Goal: Information Seeking & Learning: Understand process/instructions

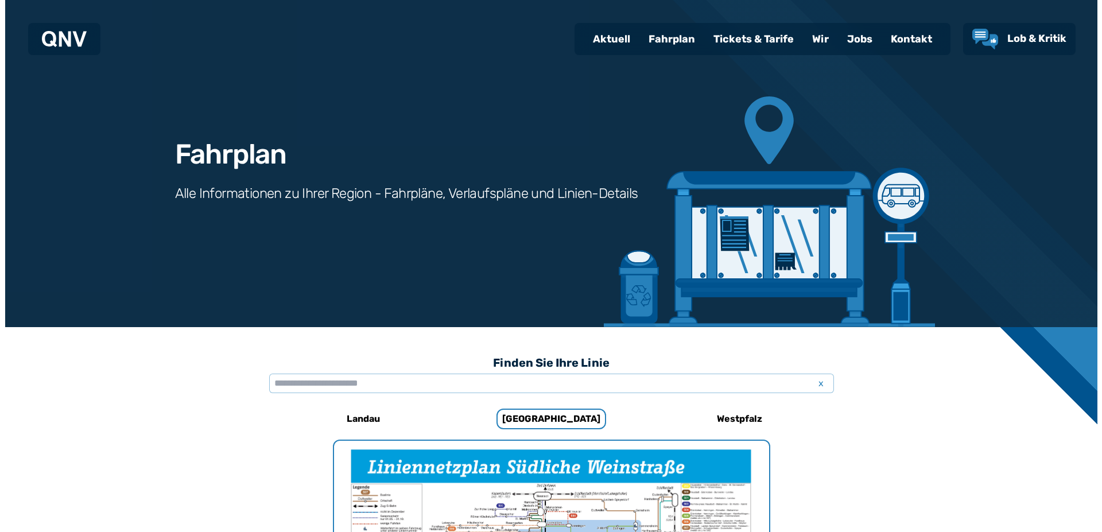
scroll to position [353, 0]
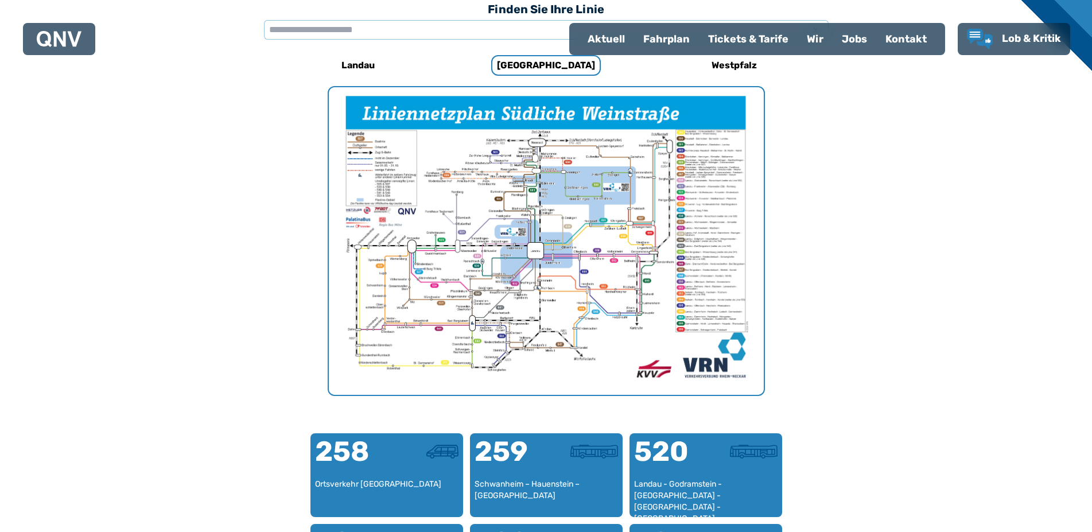
click at [531, 269] on img "1 von 1" at bounding box center [546, 241] width 435 height 308
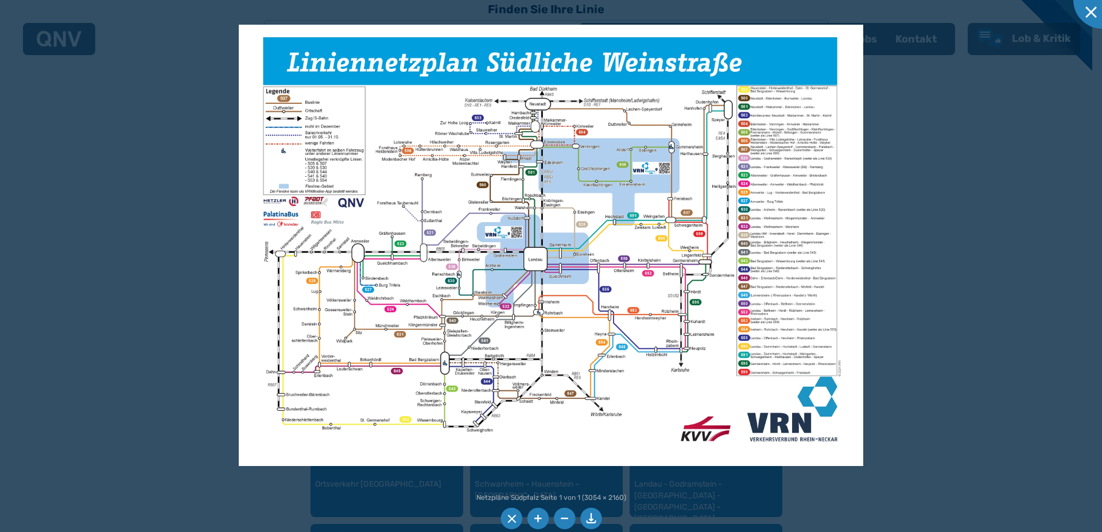
click at [417, 99] on img at bounding box center [551, 246] width 624 height 442
click at [537, 515] on li at bounding box center [538, 519] width 22 height 22
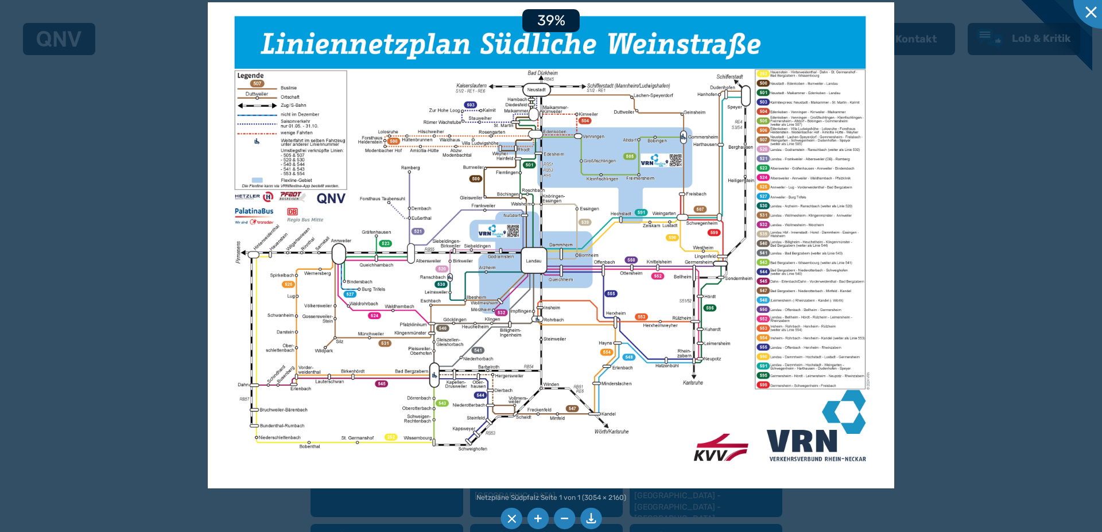
click at [537, 515] on li at bounding box center [538, 519] width 22 height 22
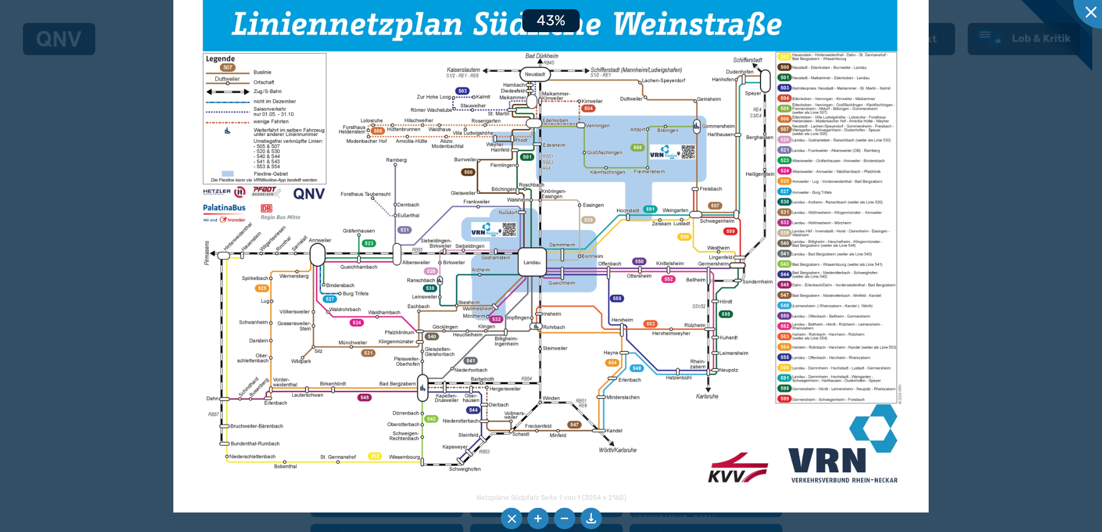
click at [537, 515] on li at bounding box center [538, 519] width 22 height 22
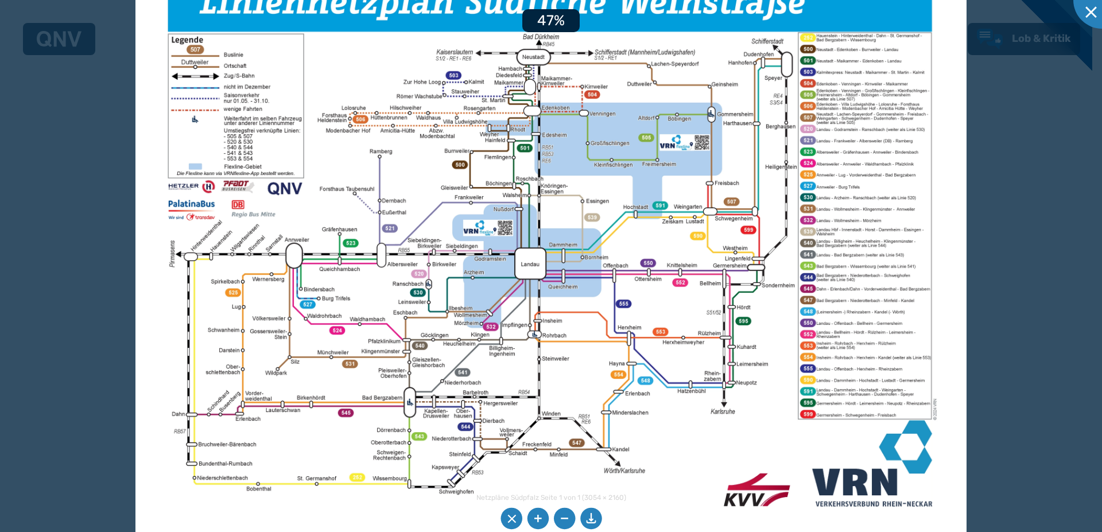
click at [537, 515] on li at bounding box center [538, 519] width 22 height 22
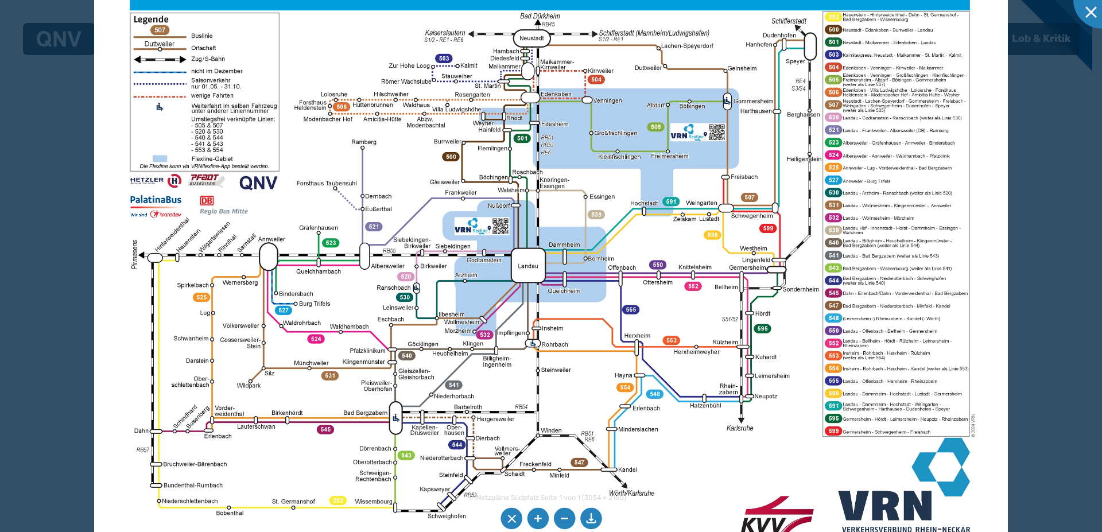
click at [537, 515] on li at bounding box center [538, 519] width 22 height 22
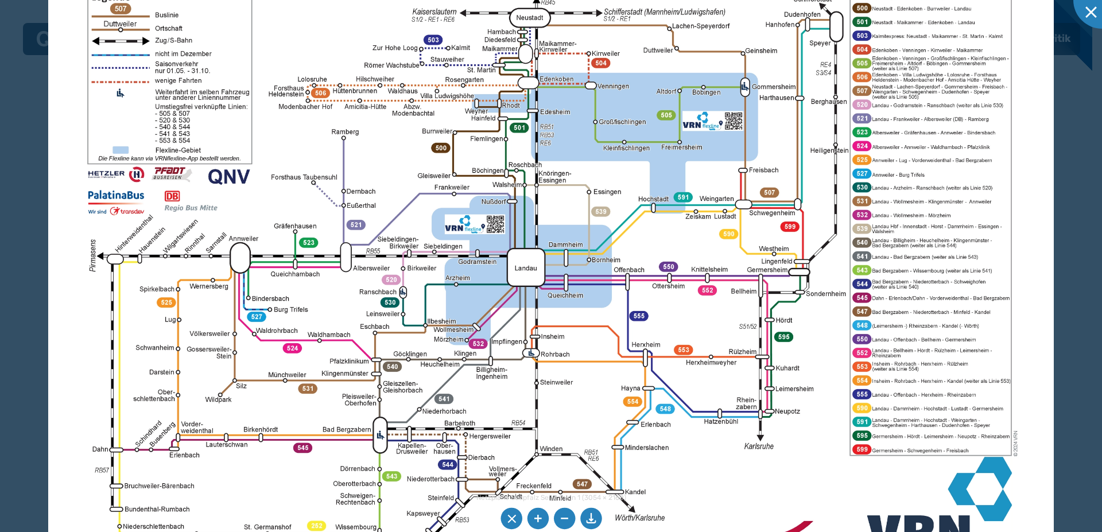
click at [537, 515] on li at bounding box center [538, 519] width 22 height 22
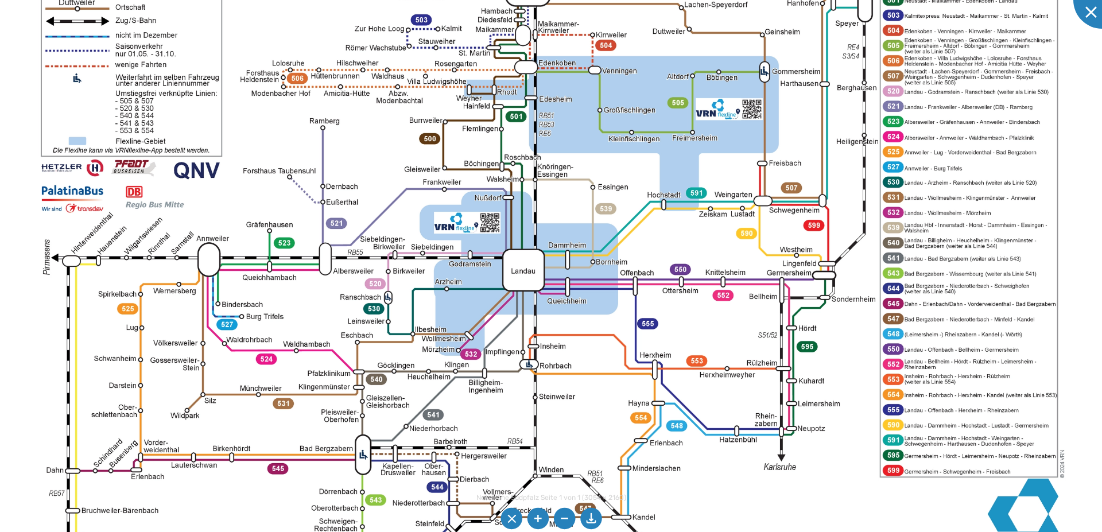
click at [585, 102] on img at bounding box center [551, 246] width 1106 height 782
click at [574, 107] on img at bounding box center [551, 246] width 1106 height 782
